Goal: Information Seeking & Learning: Learn about a topic

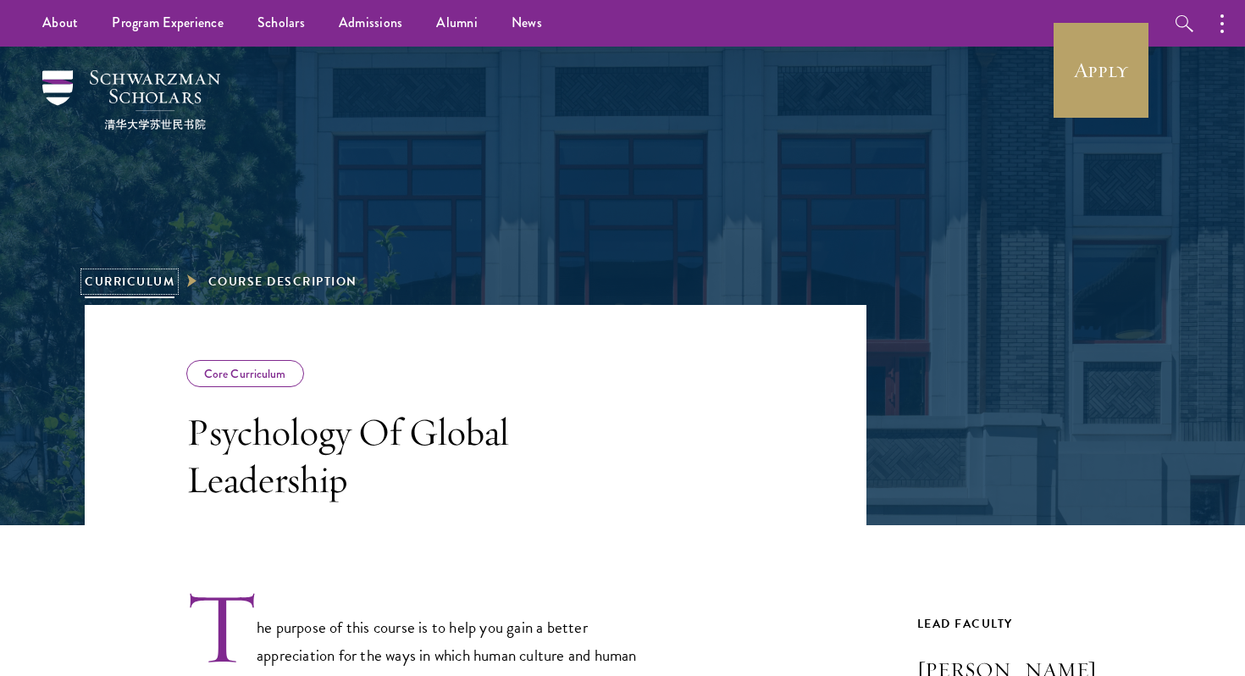
click at [150, 278] on link "Curriculum" at bounding box center [130, 282] width 90 height 18
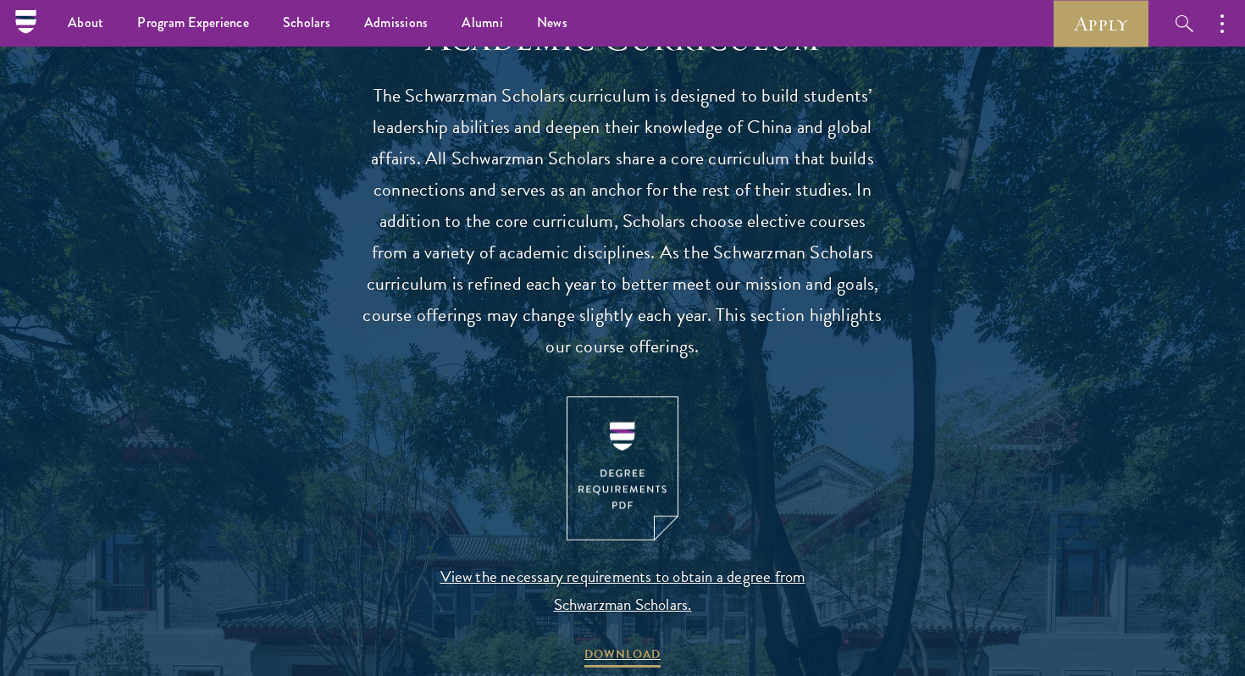
scroll to position [1486, 0]
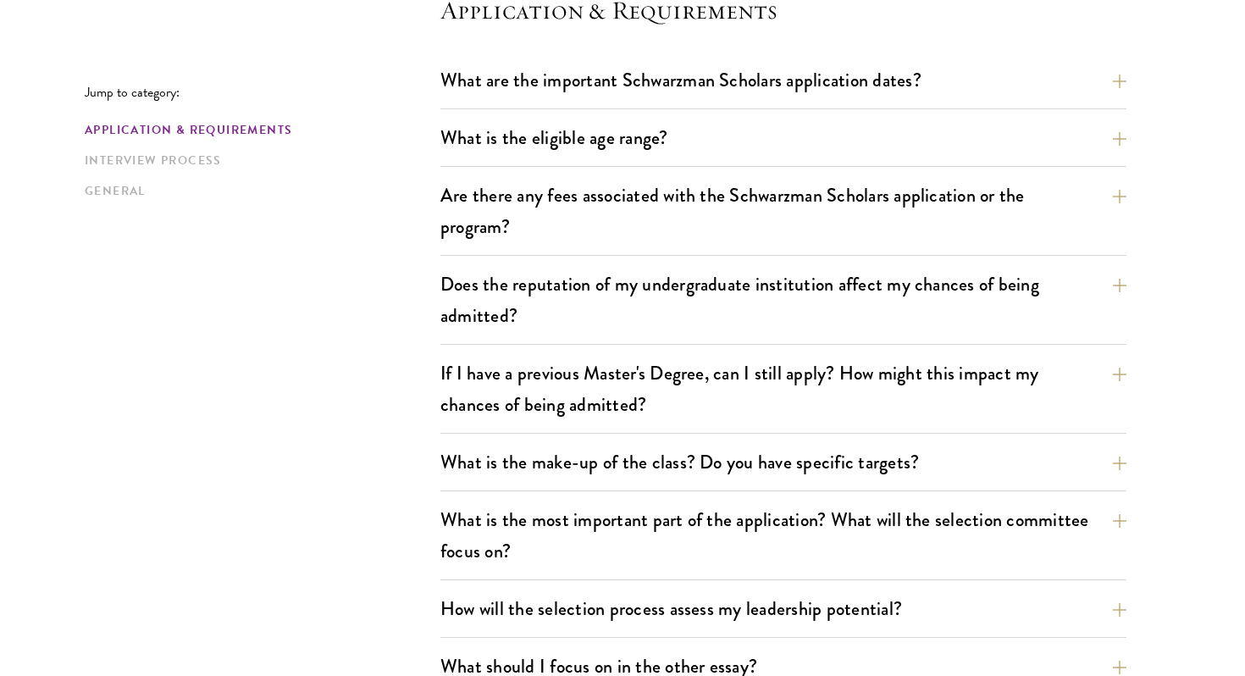
scroll to position [511, 0]
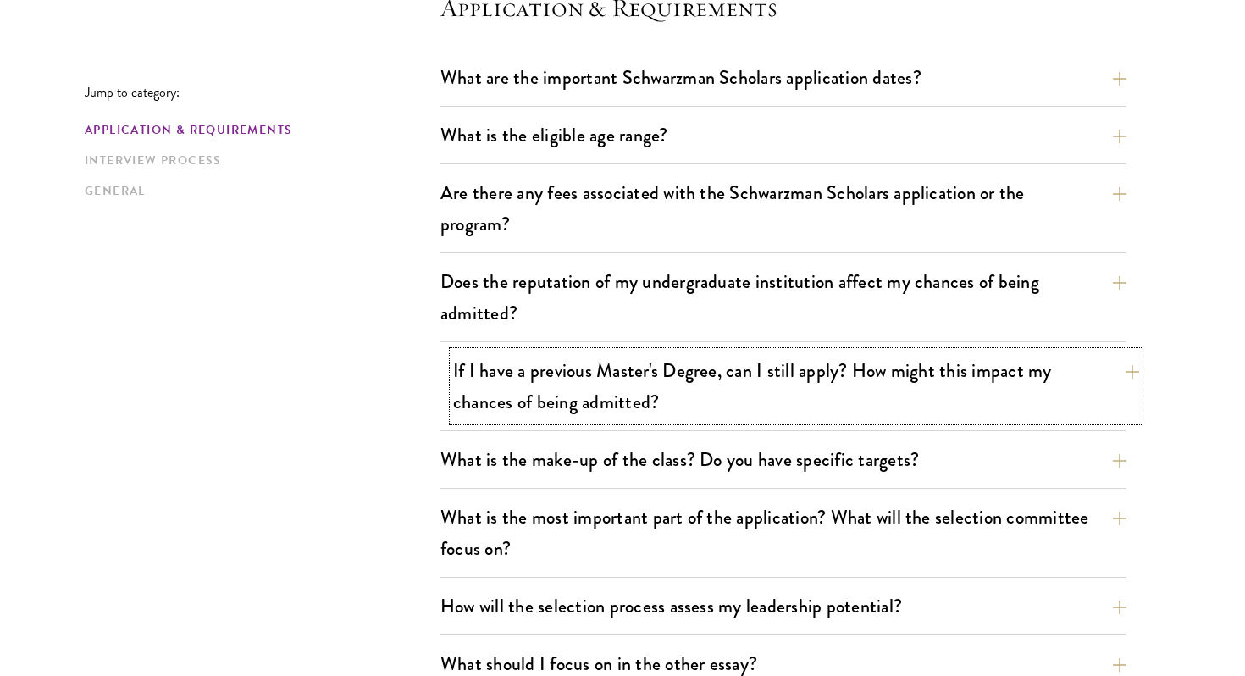
click at [600, 401] on button "If I have a previous Master's Degree, can I still apply? How might this impact …" at bounding box center [796, 386] width 686 height 69
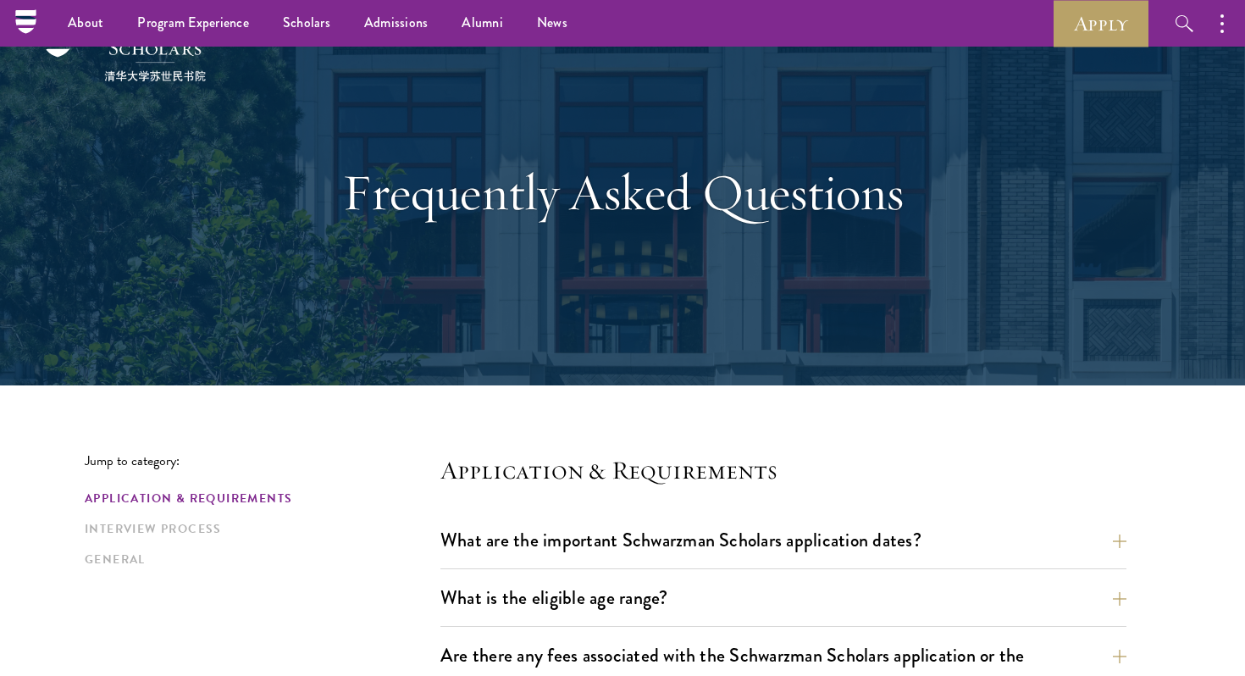
scroll to position [0, 0]
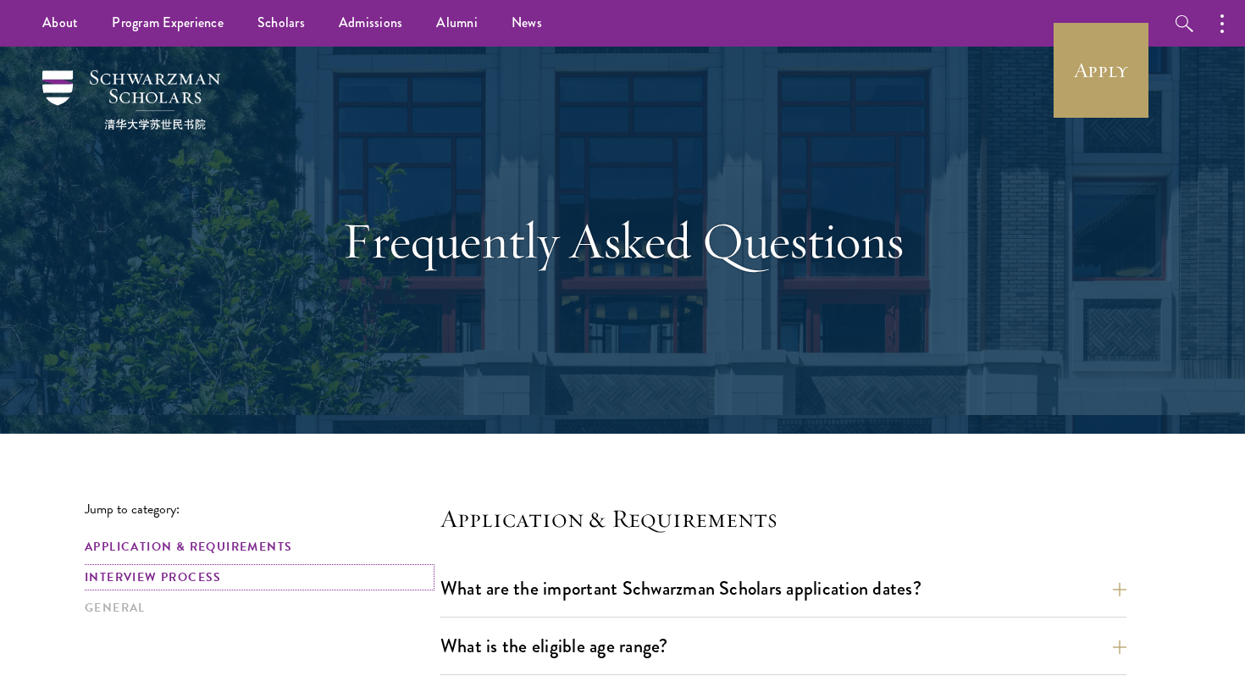
click at [165, 578] on link "Interview Process" at bounding box center [258, 577] width 346 height 18
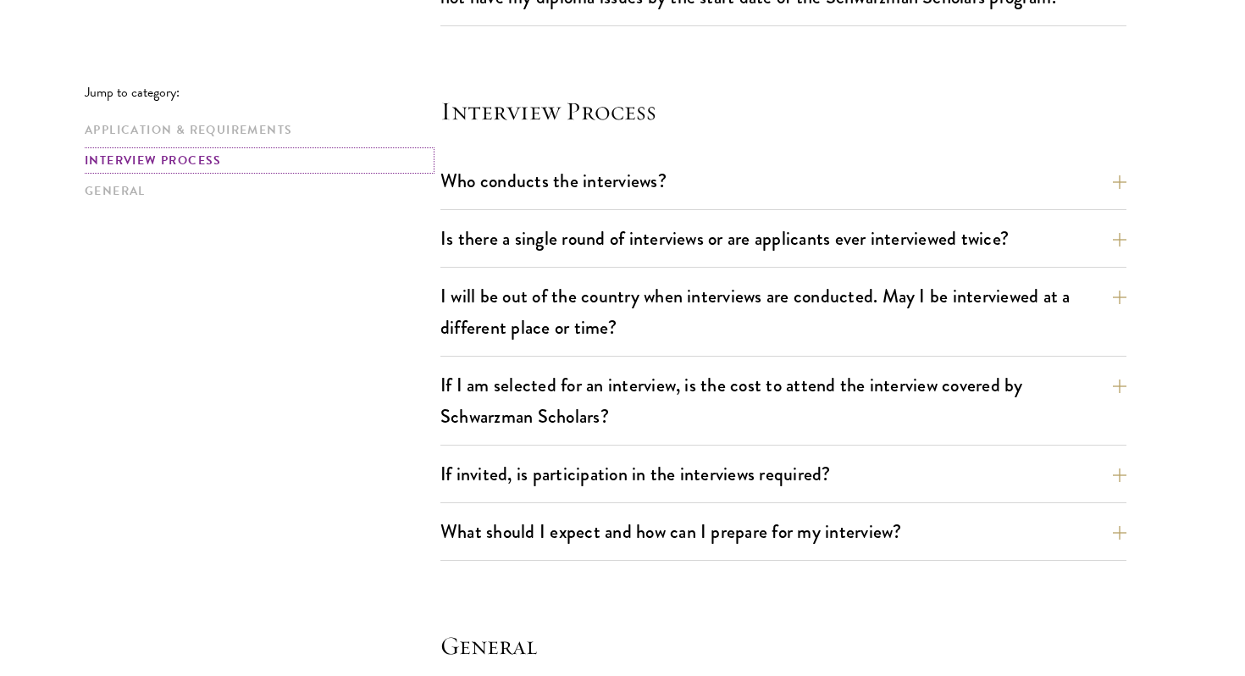
scroll to position [2103, 0]
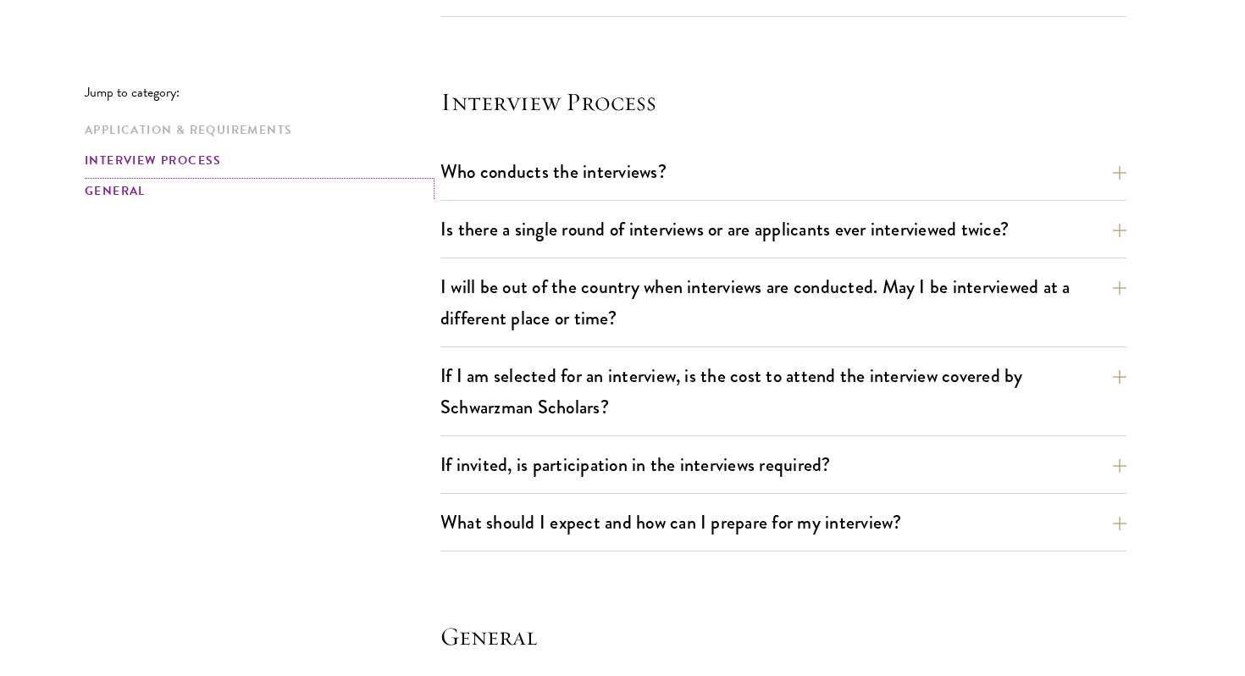
click at [122, 188] on link "General" at bounding box center [258, 191] width 346 height 18
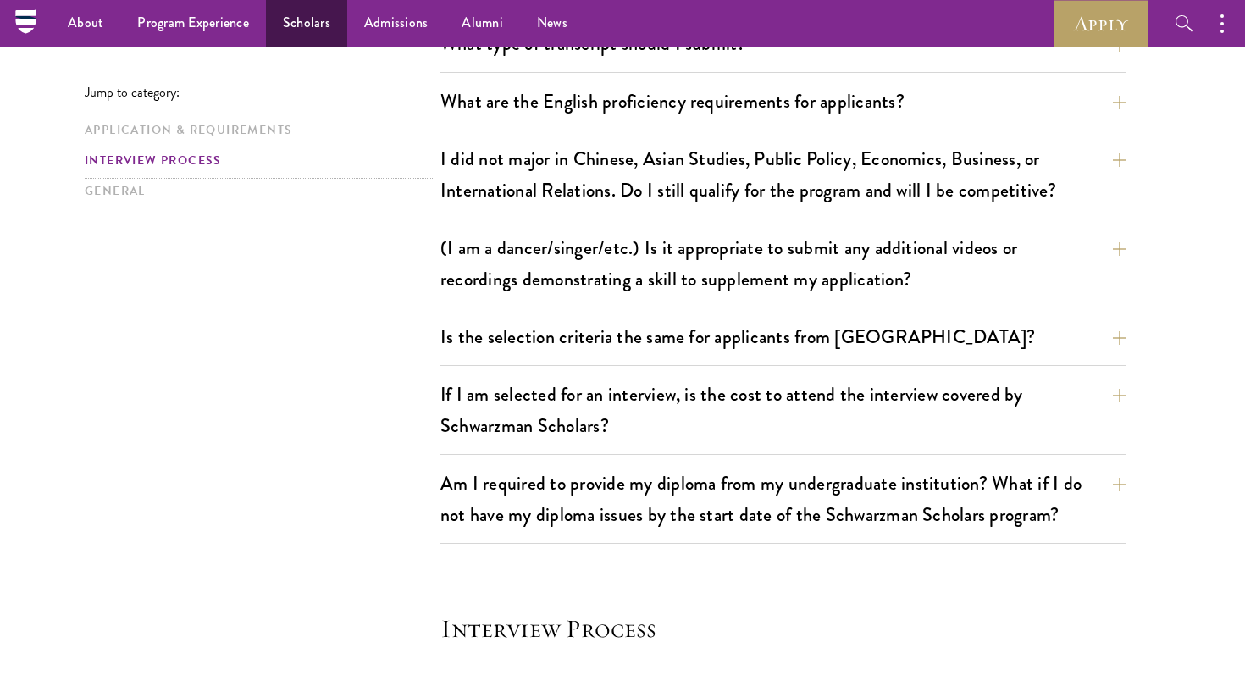
scroll to position [1455, 0]
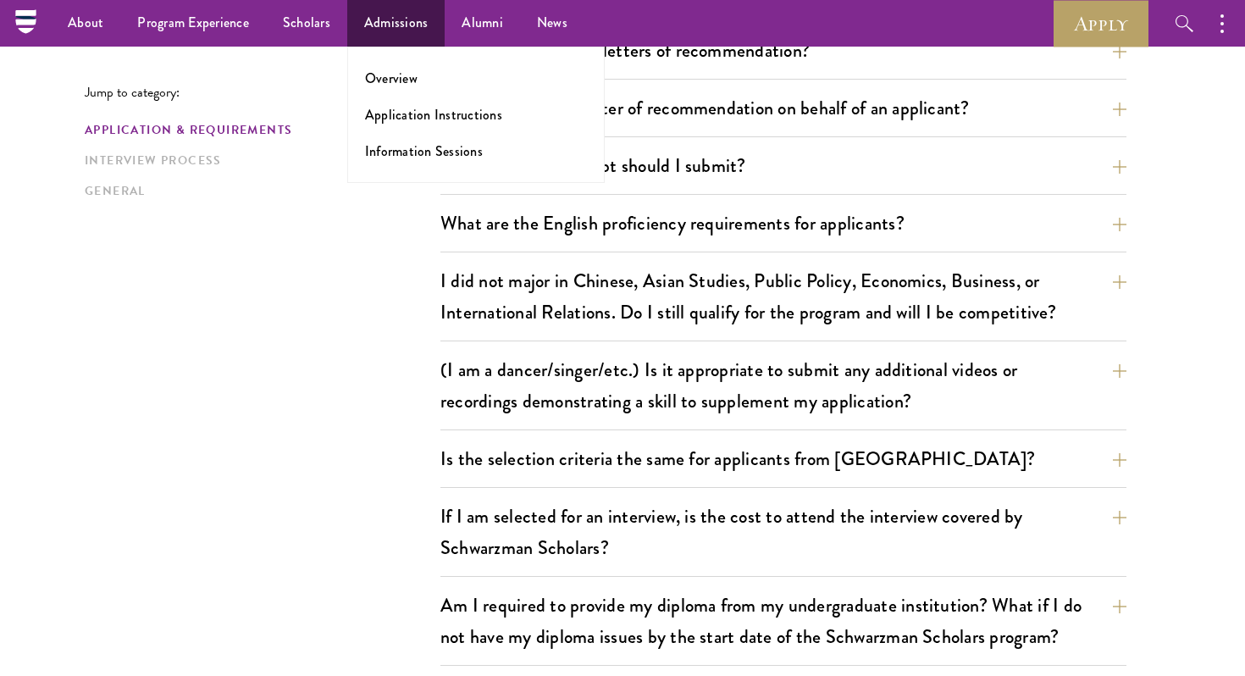
scroll to position [2103, 0]
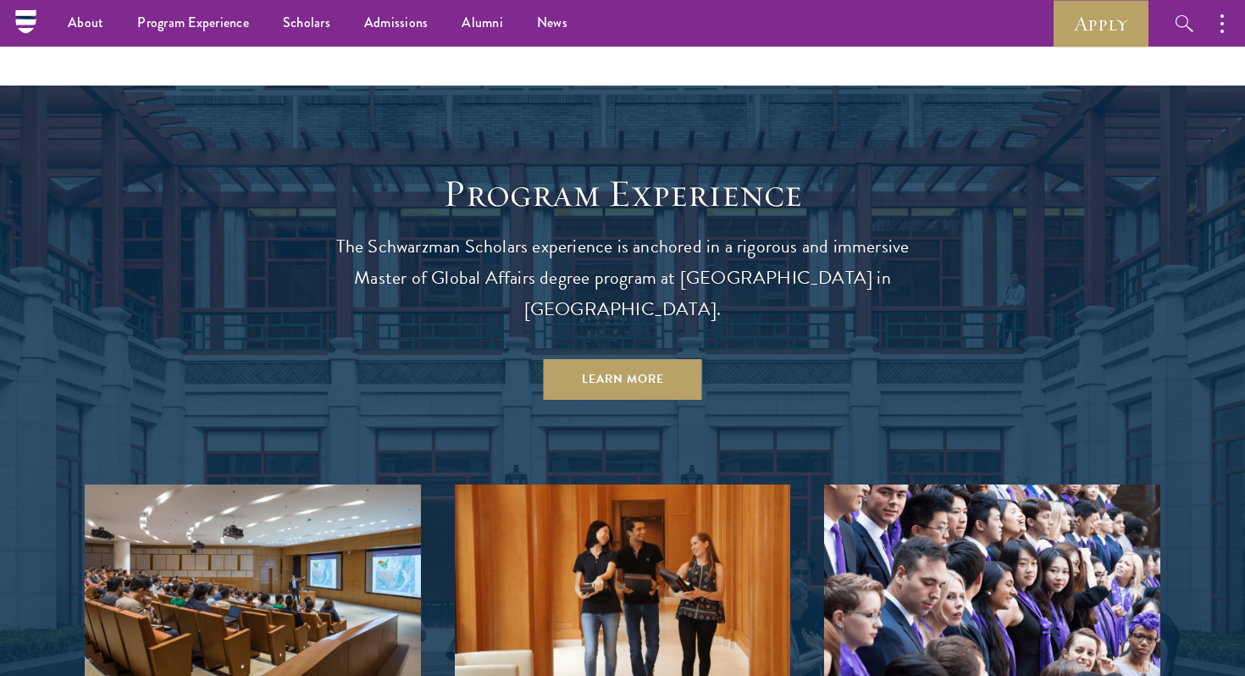
scroll to position [1378, 0]
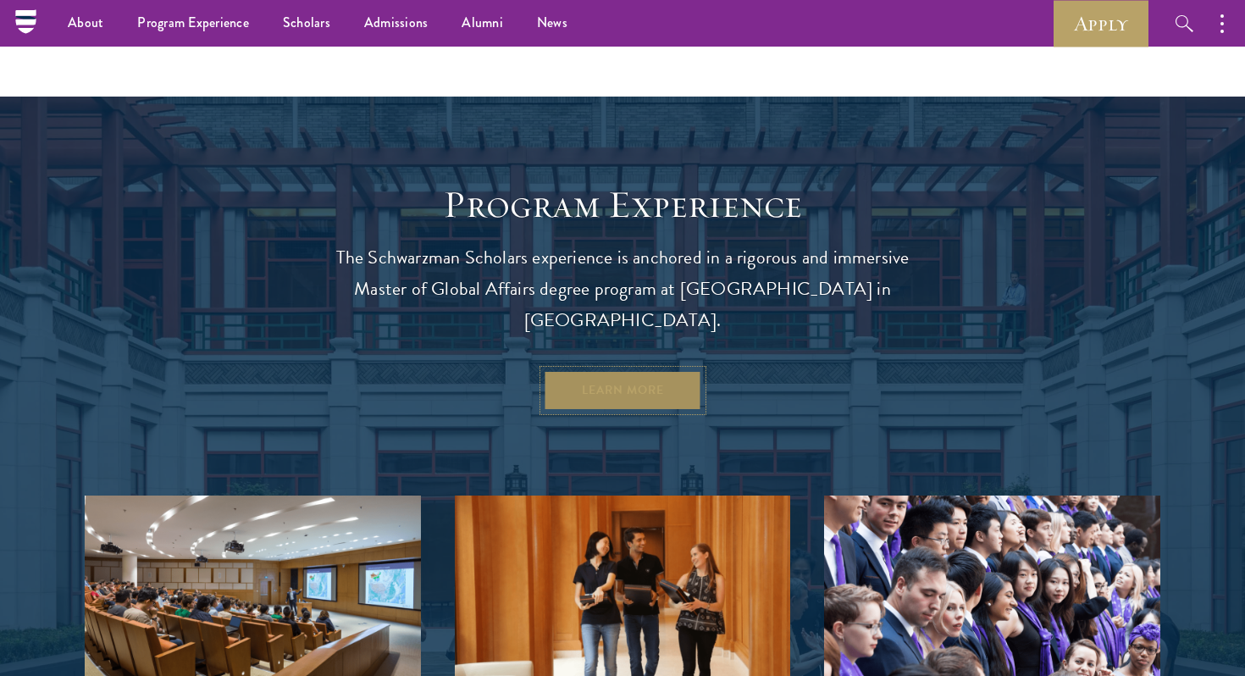
click at [621, 370] on link "Learn More" at bounding box center [623, 390] width 158 height 41
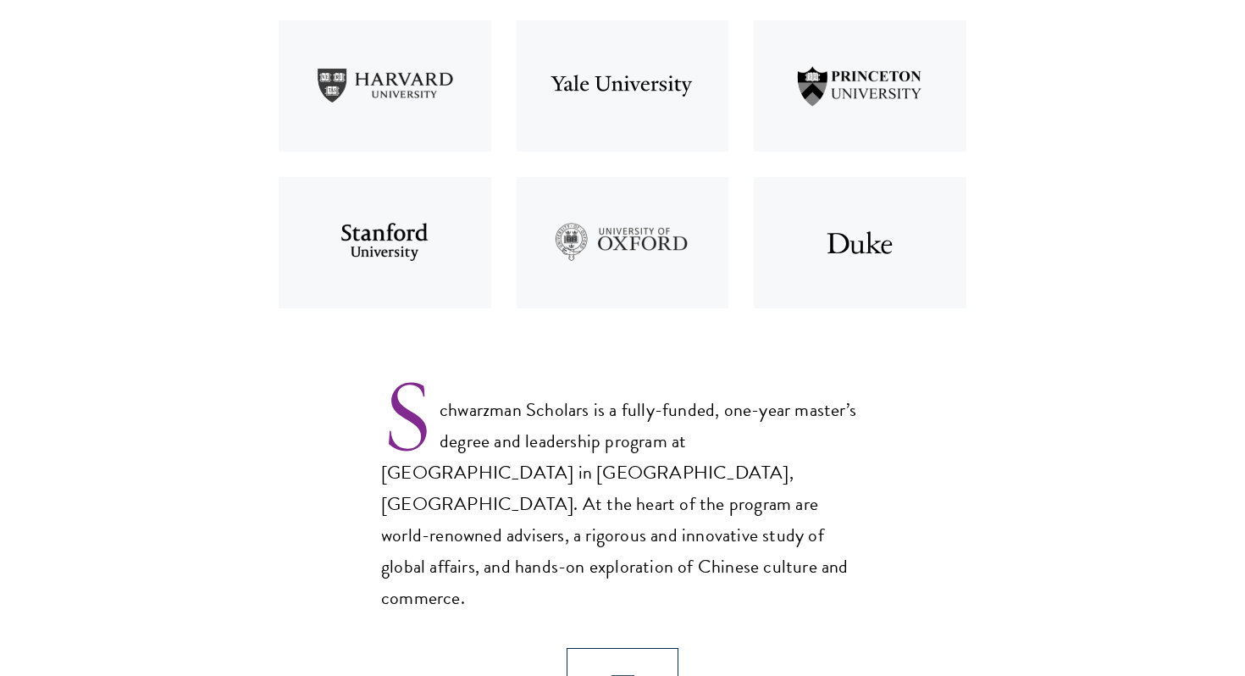
scroll to position [806, 0]
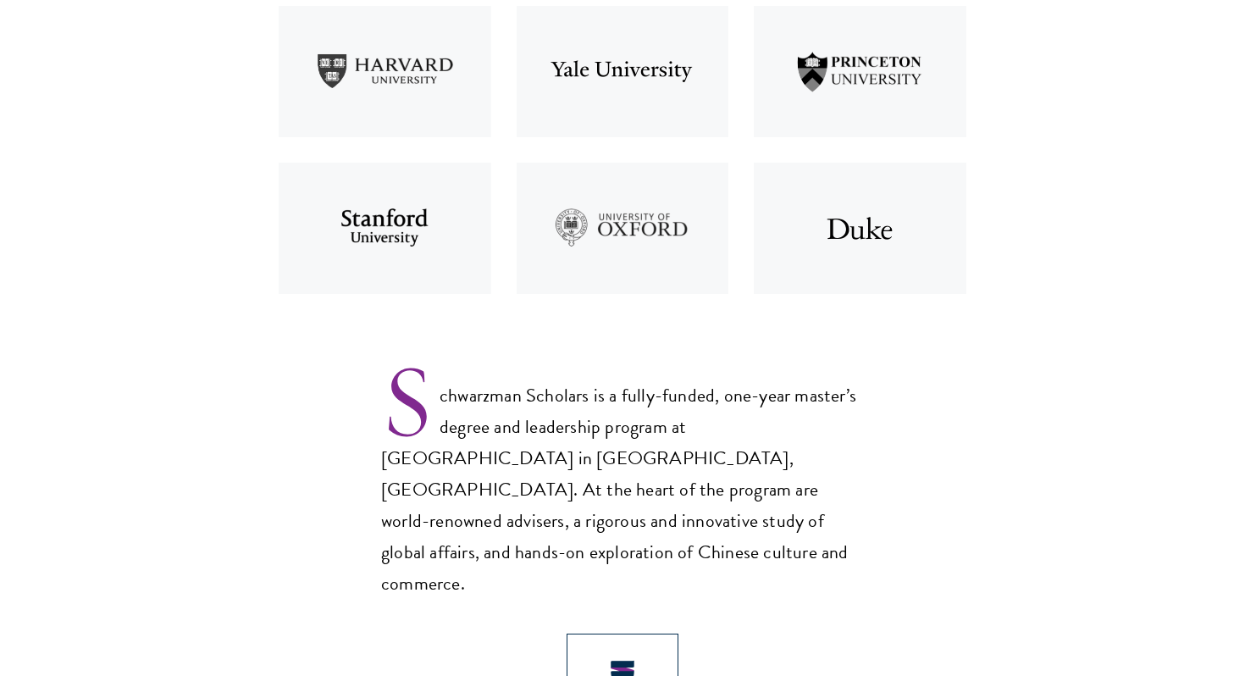
click at [450, 105] on img at bounding box center [385, 71] width 238 height 157
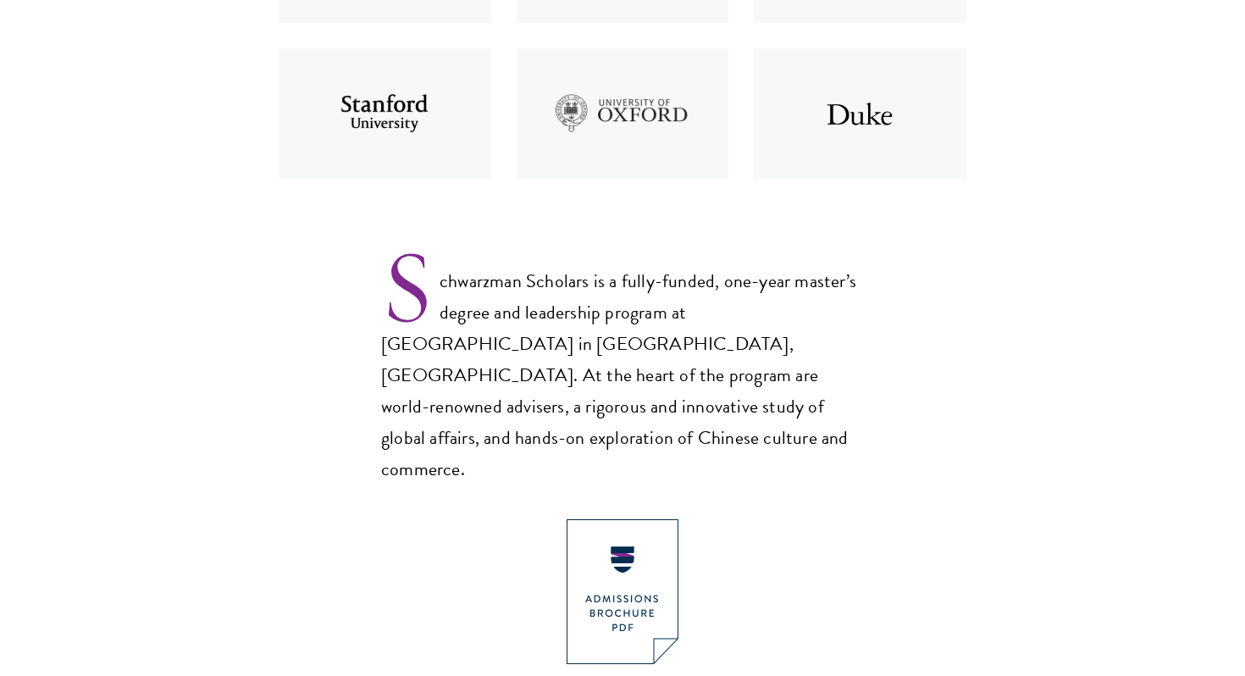
scroll to position [935, 0]
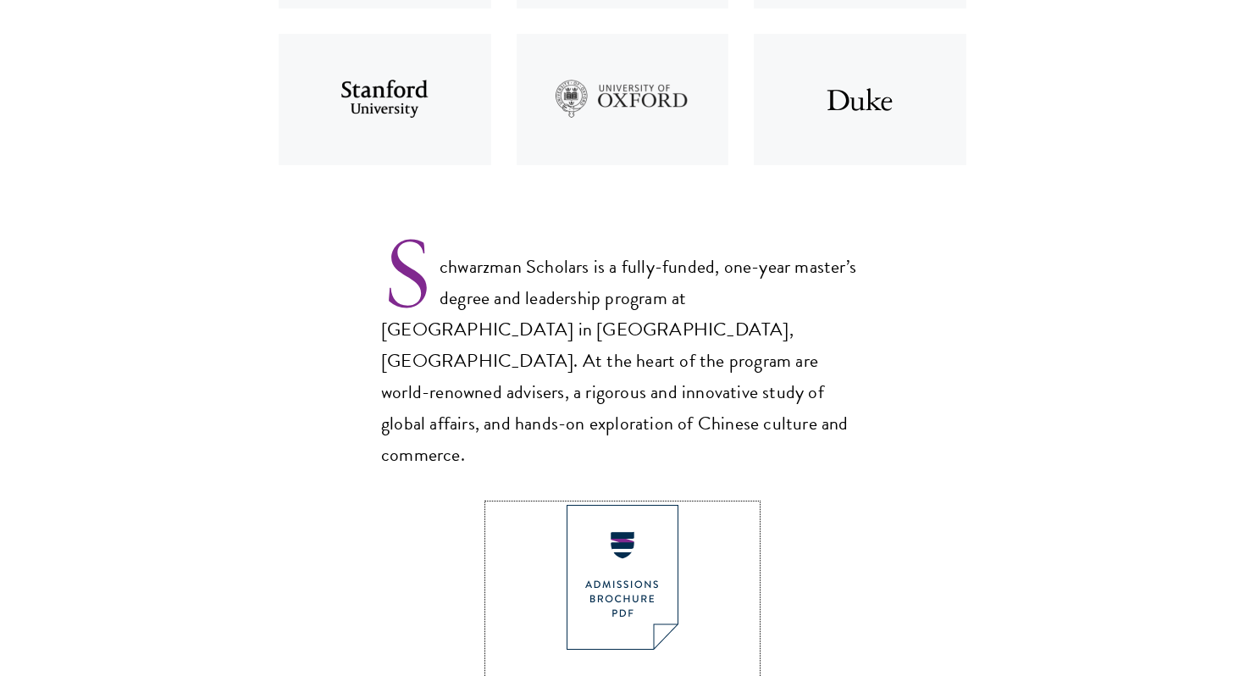
click at [621, 505] on img at bounding box center [623, 577] width 112 height 145
